Goal: Check status: Check status

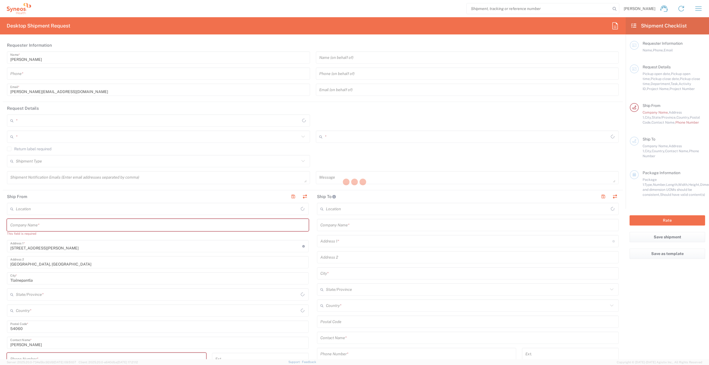
click at [699, 11] on div at bounding box center [354, 182] width 709 height 365
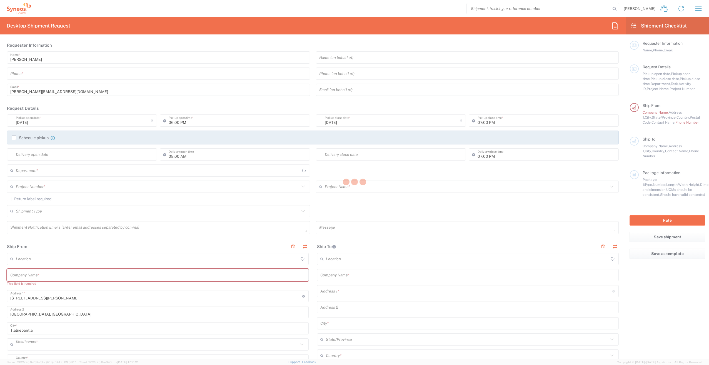
type input "[GEOGRAPHIC_DATA]"
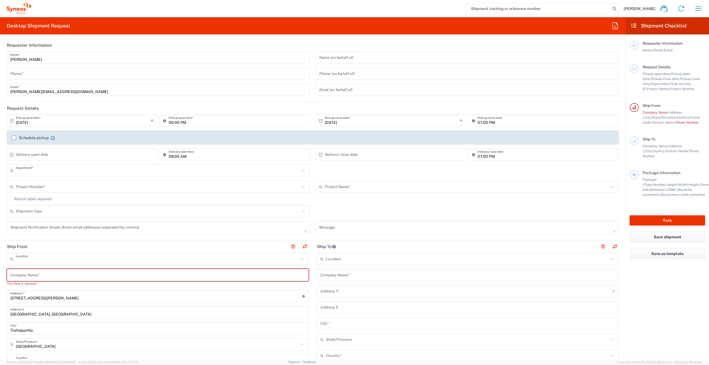
type input "3243"
type input "INC Research Clin Svcs [GEOGRAPHIC_DATA]"
click at [701, 8] on icon "button" at bounding box center [698, 8] width 9 height 9
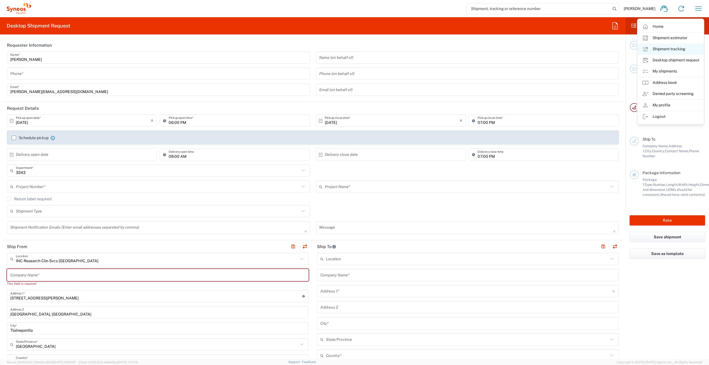
click at [684, 47] on link "Shipment tracking" at bounding box center [671, 49] width 66 height 11
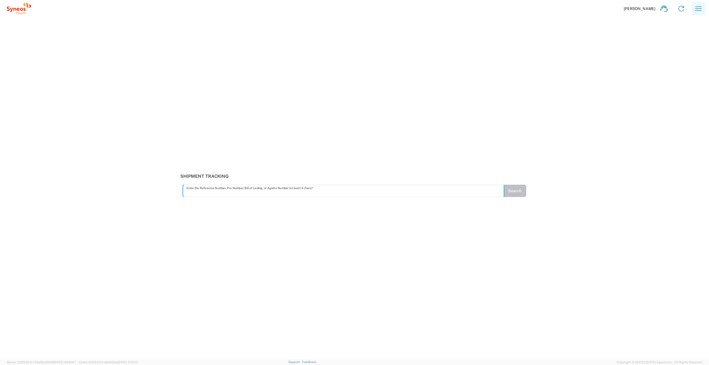
click at [704, 10] on button "button" at bounding box center [698, 8] width 13 height 13
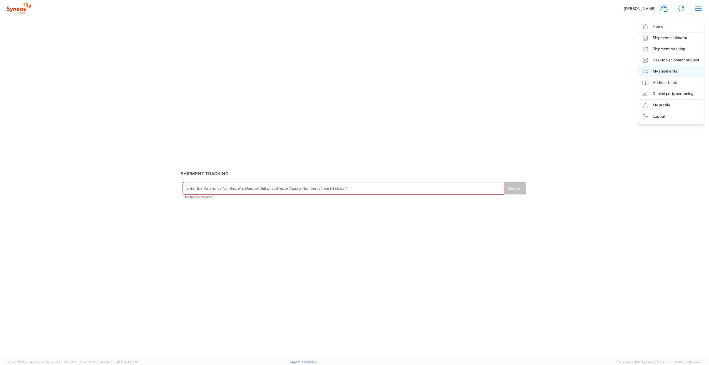
click at [674, 69] on link "My shipments" at bounding box center [671, 71] width 66 height 11
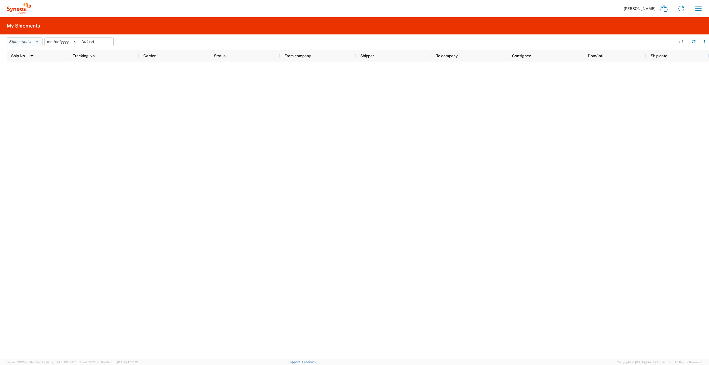
click at [42, 41] on button "Status: Active" at bounding box center [25, 41] width 36 height 9
click at [28, 70] on span "All" at bounding box center [39, 71] width 65 height 9
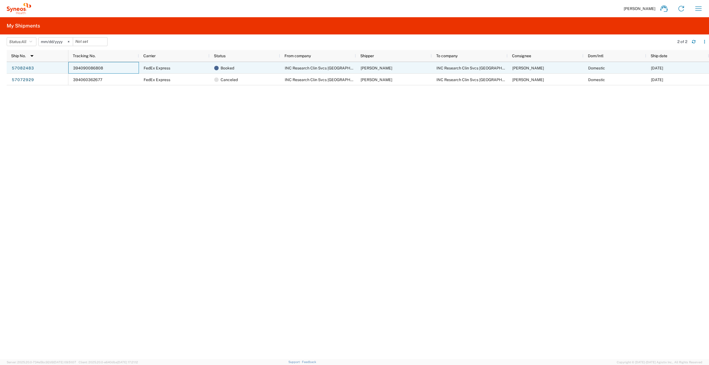
drag, startPoint x: 105, startPoint y: 69, endPoint x: 74, endPoint y: 70, distance: 30.3
click at [74, 70] on div "394090086808" at bounding box center [103, 68] width 71 height 12
click at [29, 68] on link "57082483" at bounding box center [22, 68] width 23 height 9
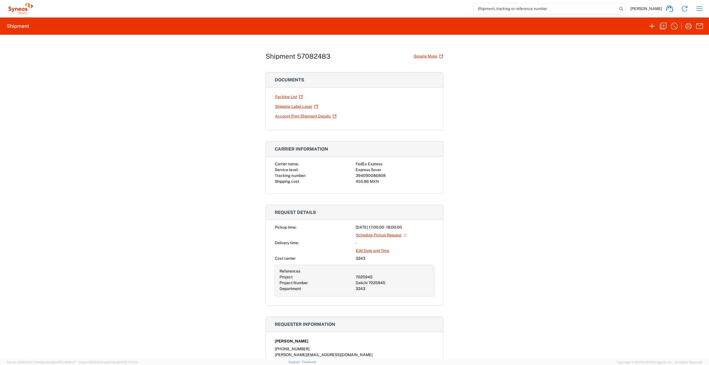
click at [374, 176] on div "394090086808" at bounding box center [395, 176] width 79 height 6
copy div "394090086808"
click at [220, 155] on div "Shipment 57082483 Google Maps Documents Packing List Shipping Label Laser Accou…" at bounding box center [354, 197] width 709 height 325
